Goal: Find specific page/section: Find specific page/section

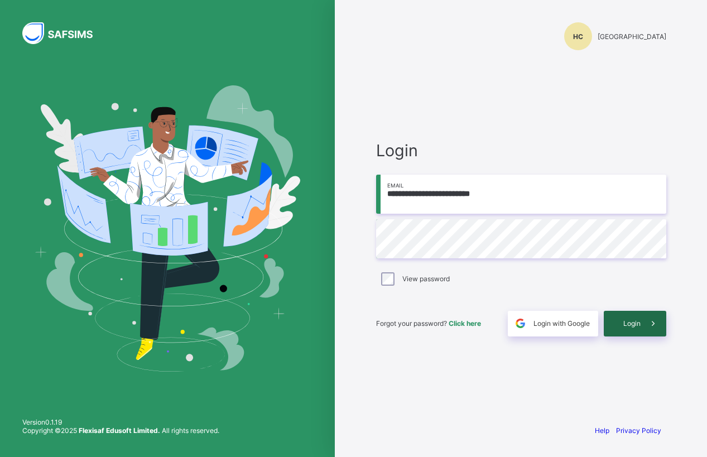
click at [631, 314] on div "Login" at bounding box center [635, 324] width 62 height 26
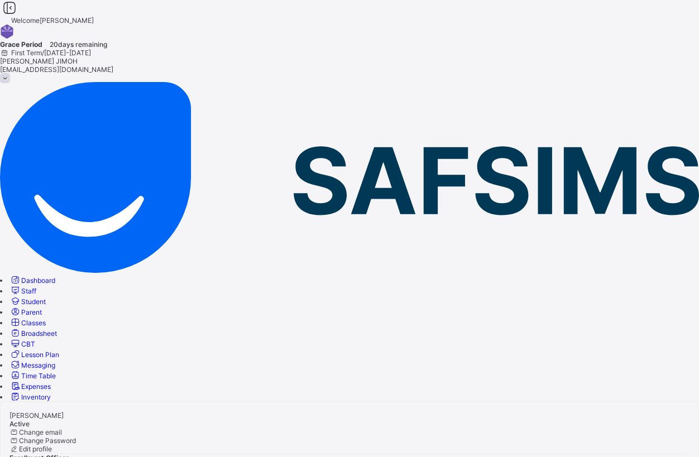
click at [36, 287] on span "Staff" at bounding box center [28, 291] width 15 height 8
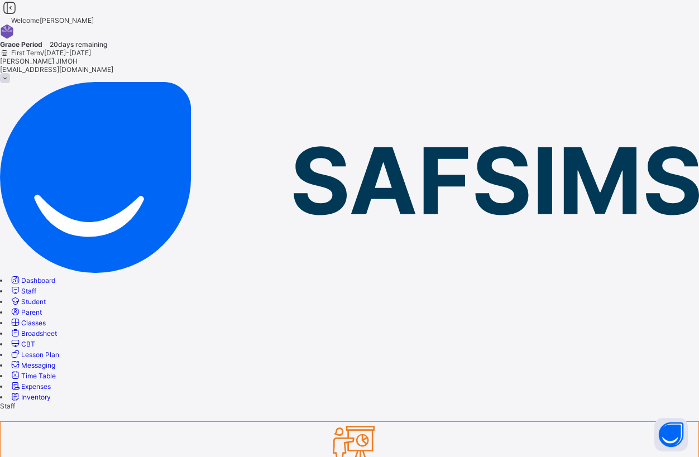
drag, startPoint x: 176, startPoint y: 267, endPoint x: 171, endPoint y: 270, distance: 5.7
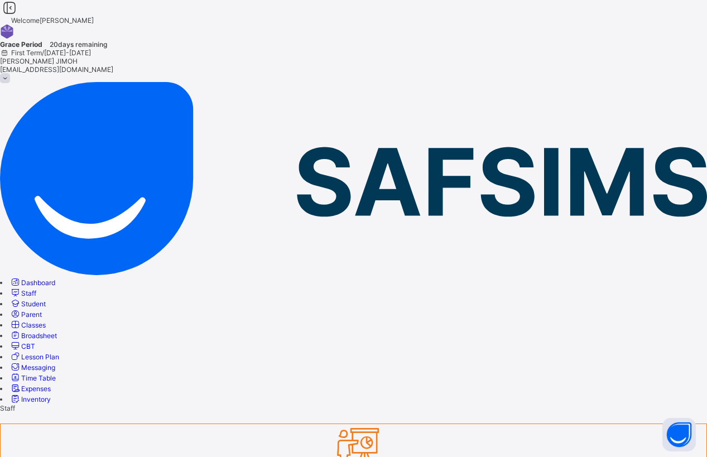
type input "*******"
